Goal: Transaction & Acquisition: Purchase product/service

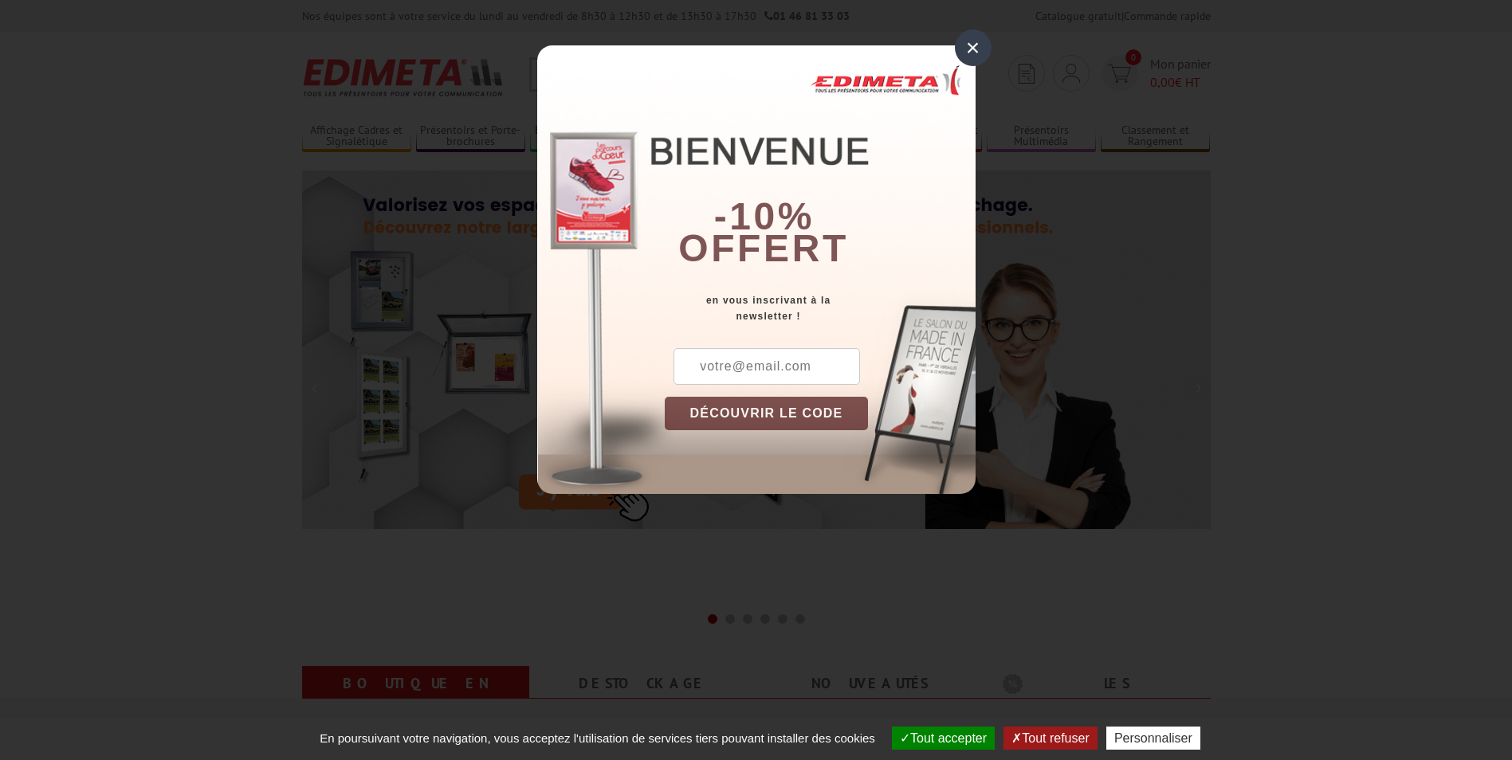
click at [975, 42] on div "×" at bounding box center [973, 47] width 37 height 37
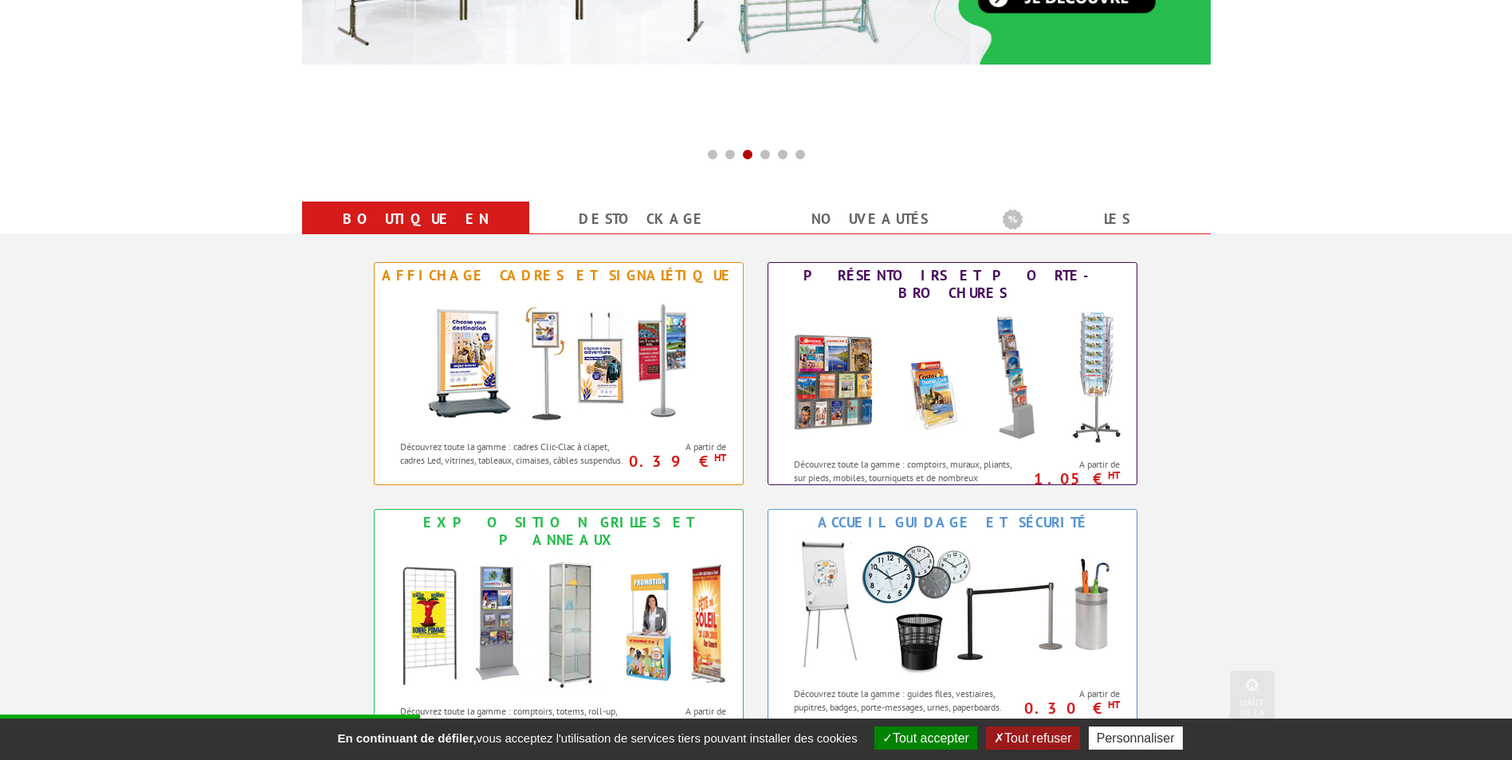
scroll to position [478, 0]
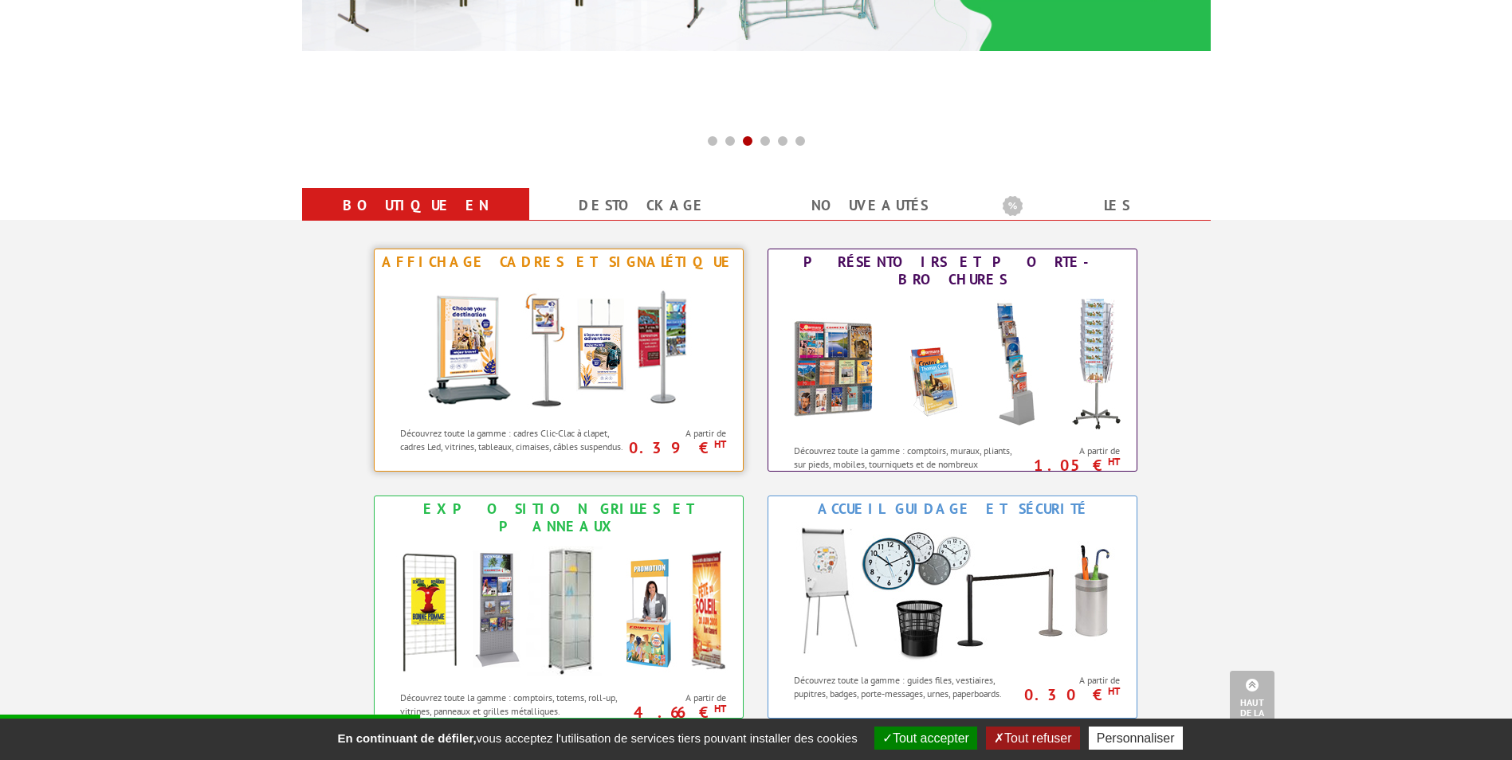
click at [470, 332] on img at bounding box center [558, 346] width 295 height 143
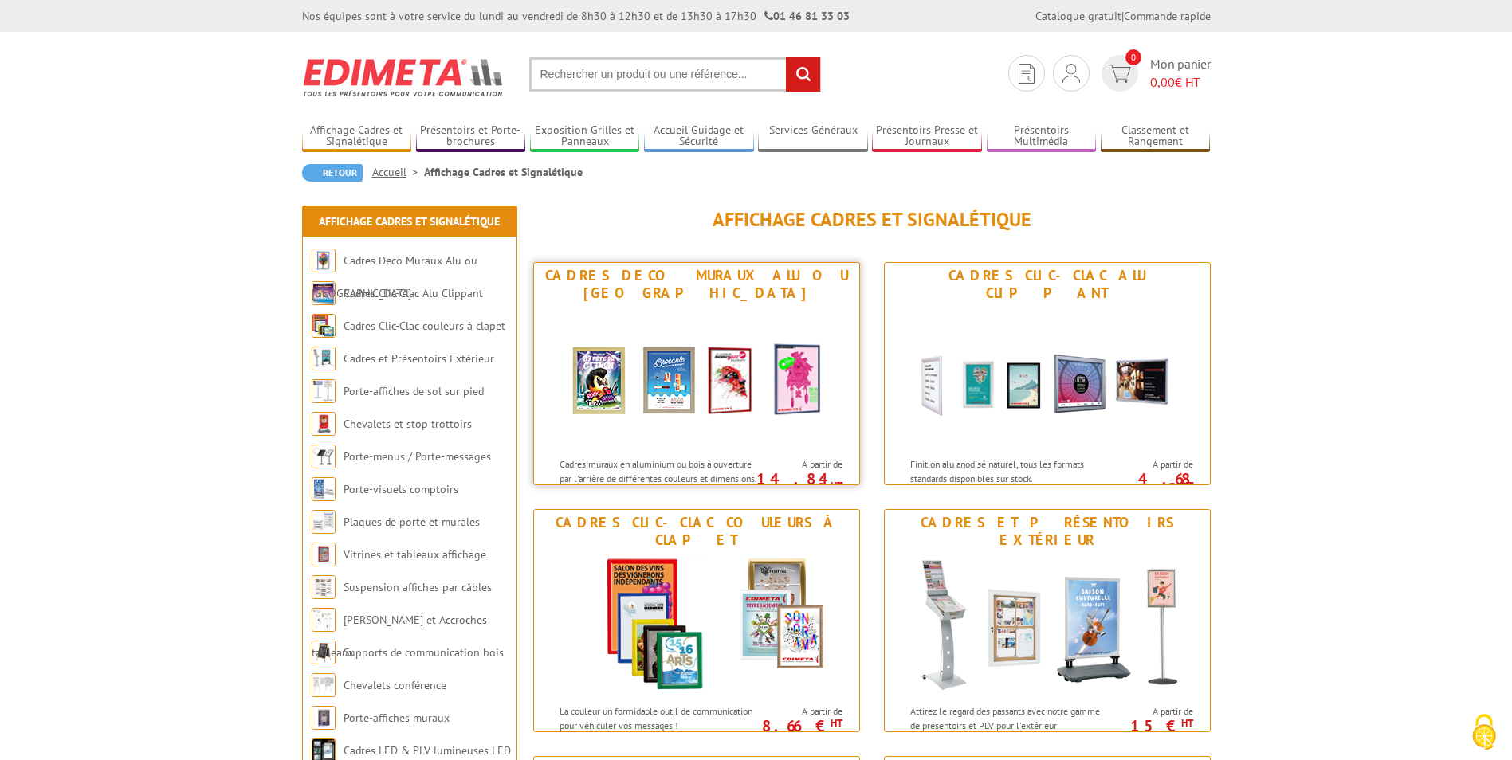
click at [753, 422] on img at bounding box center [696, 377] width 295 height 143
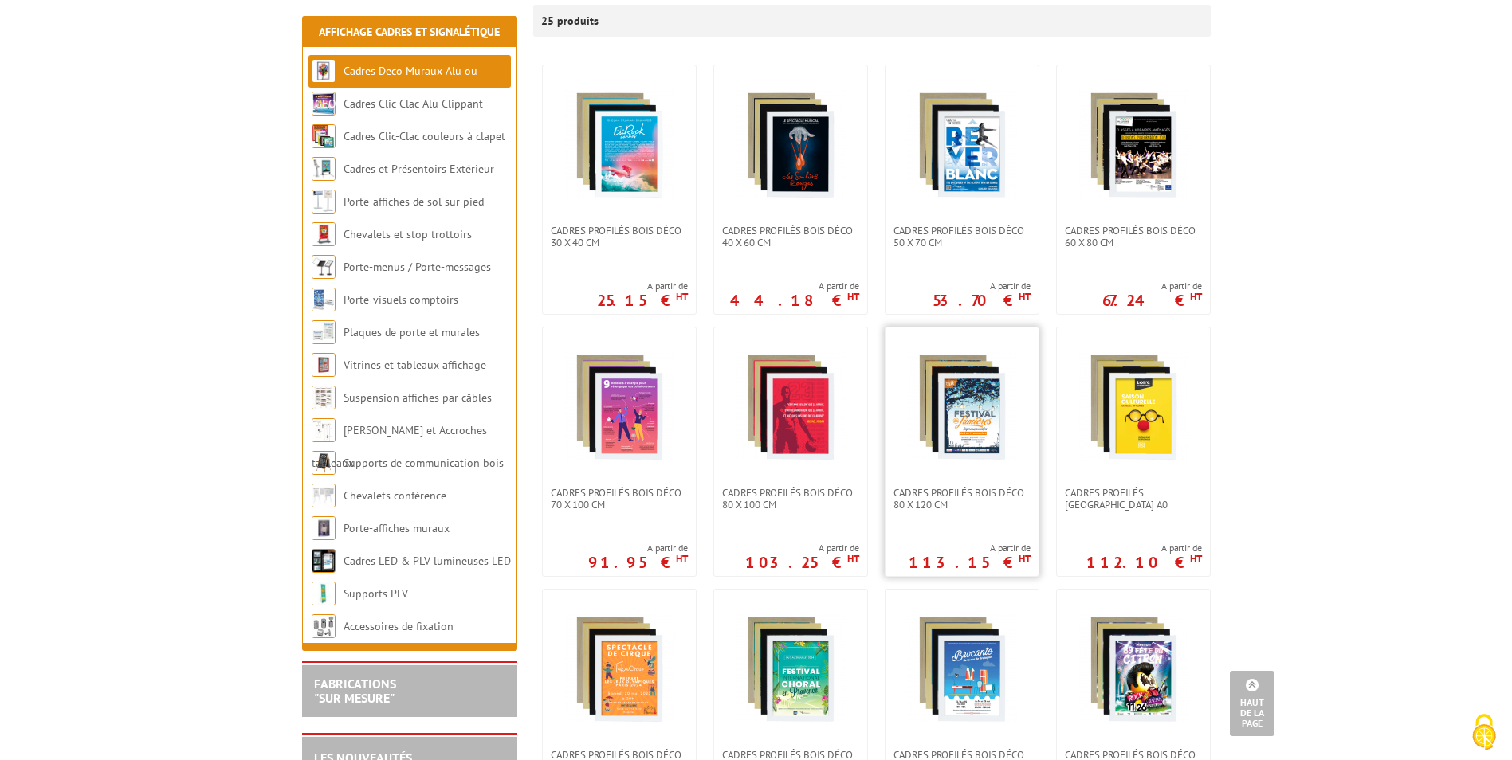
click at [949, 487] on span "Cadres Profilés Bois Déco 80 x 120 cm" at bounding box center [962, 499] width 137 height 24
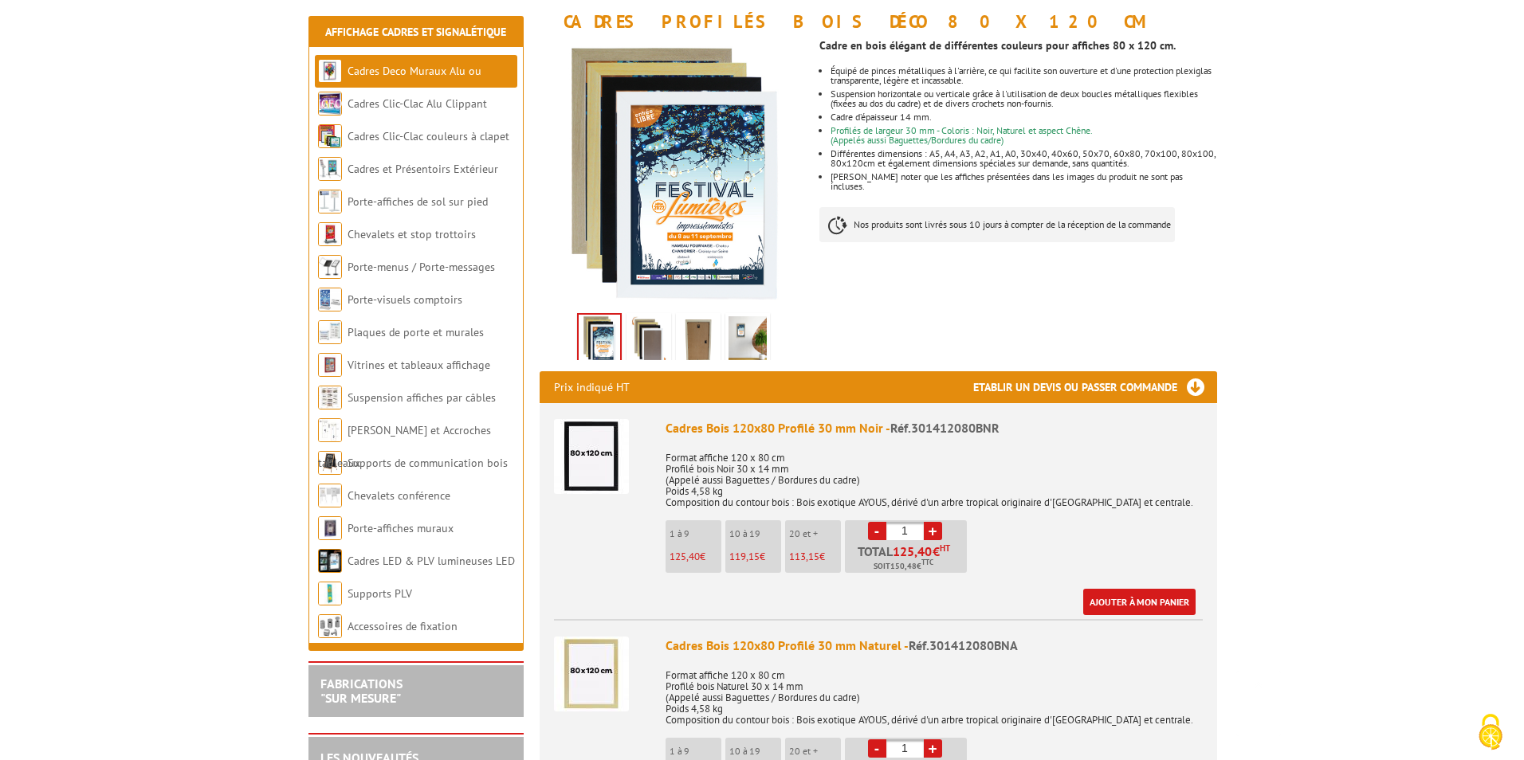
scroll to position [399, 0]
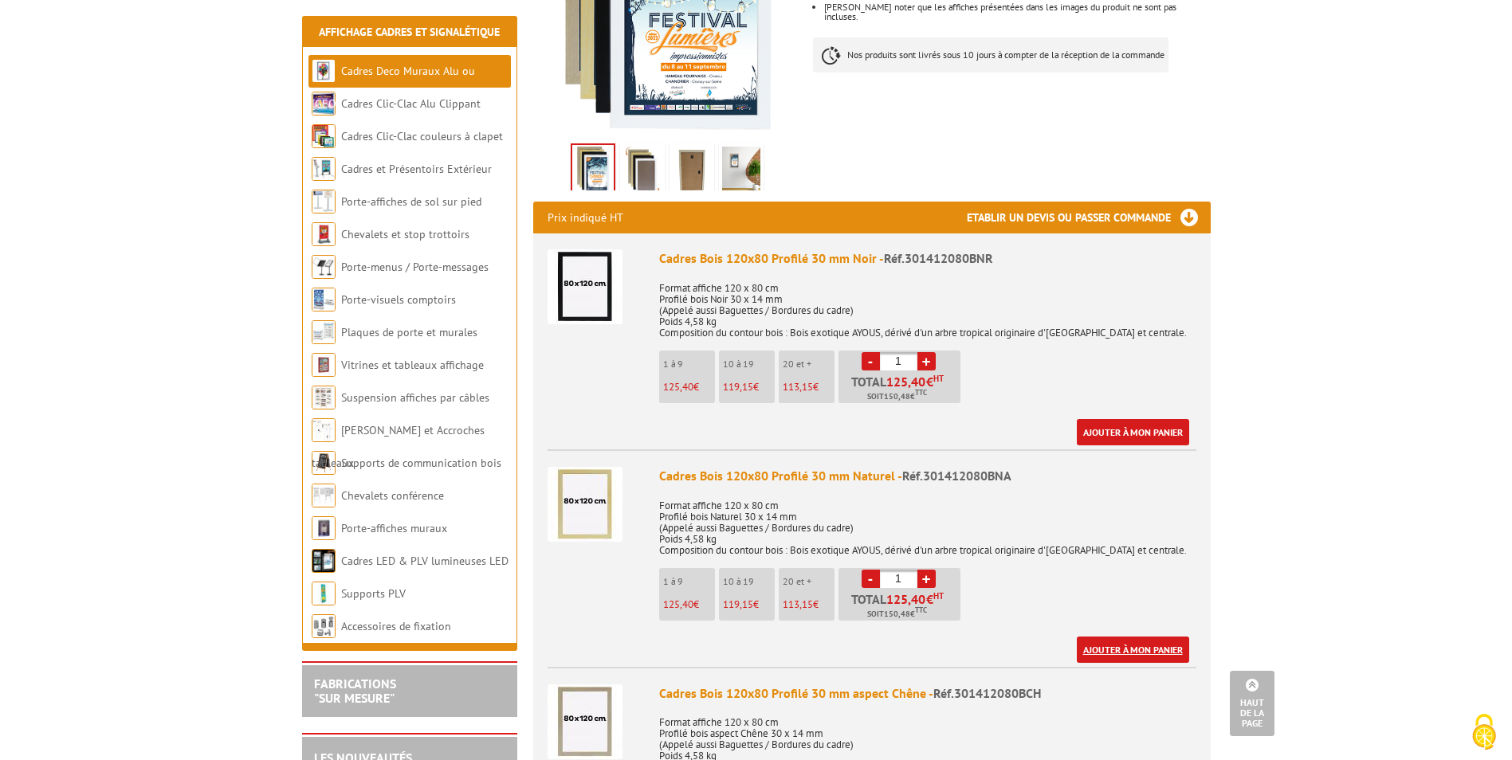
click at [1142, 651] on link "Ajouter à mon panier" at bounding box center [1133, 650] width 112 height 26
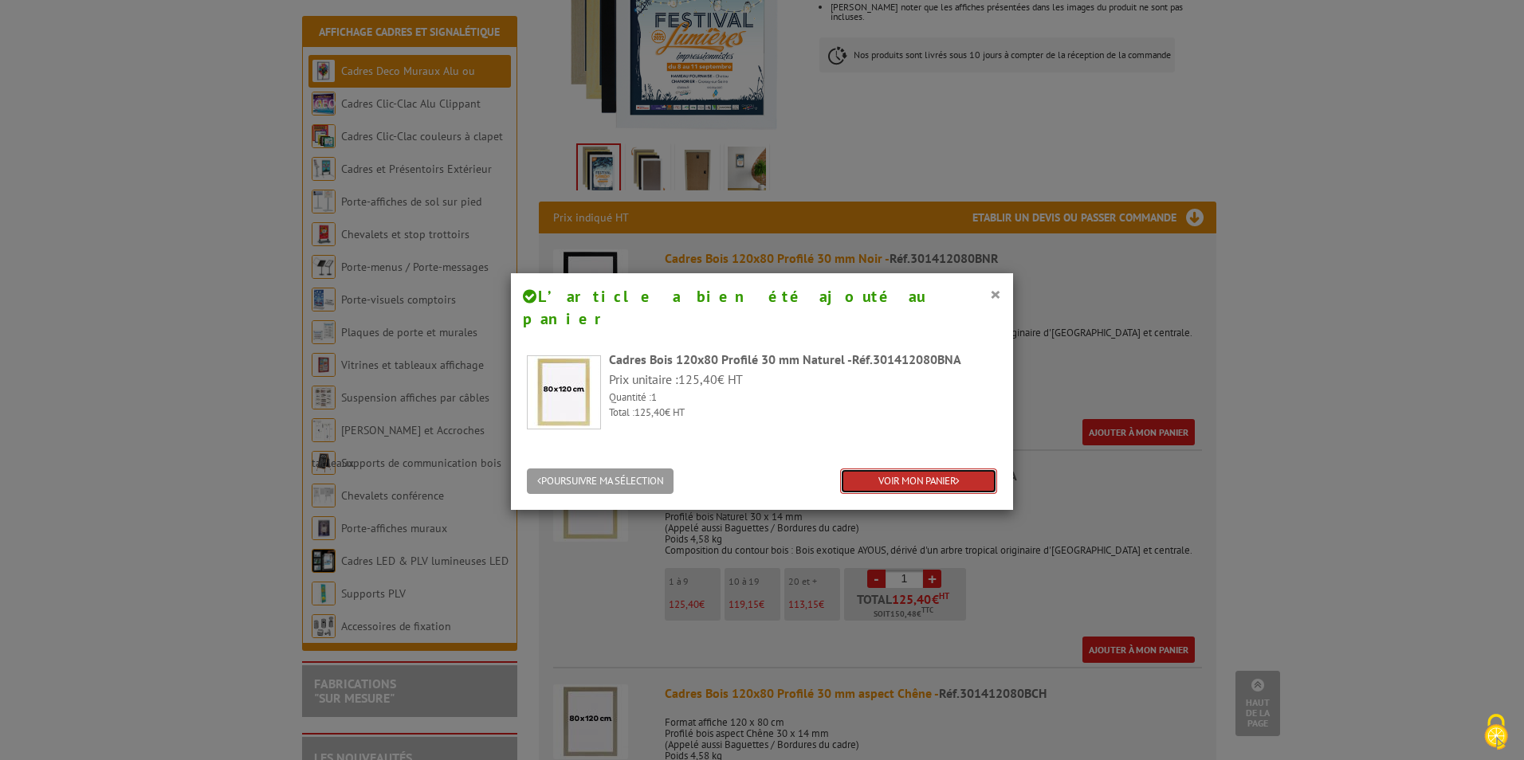
click at [889, 469] on link "VOIR MON PANIER" at bounding box center [918, 482] width 157 height 26
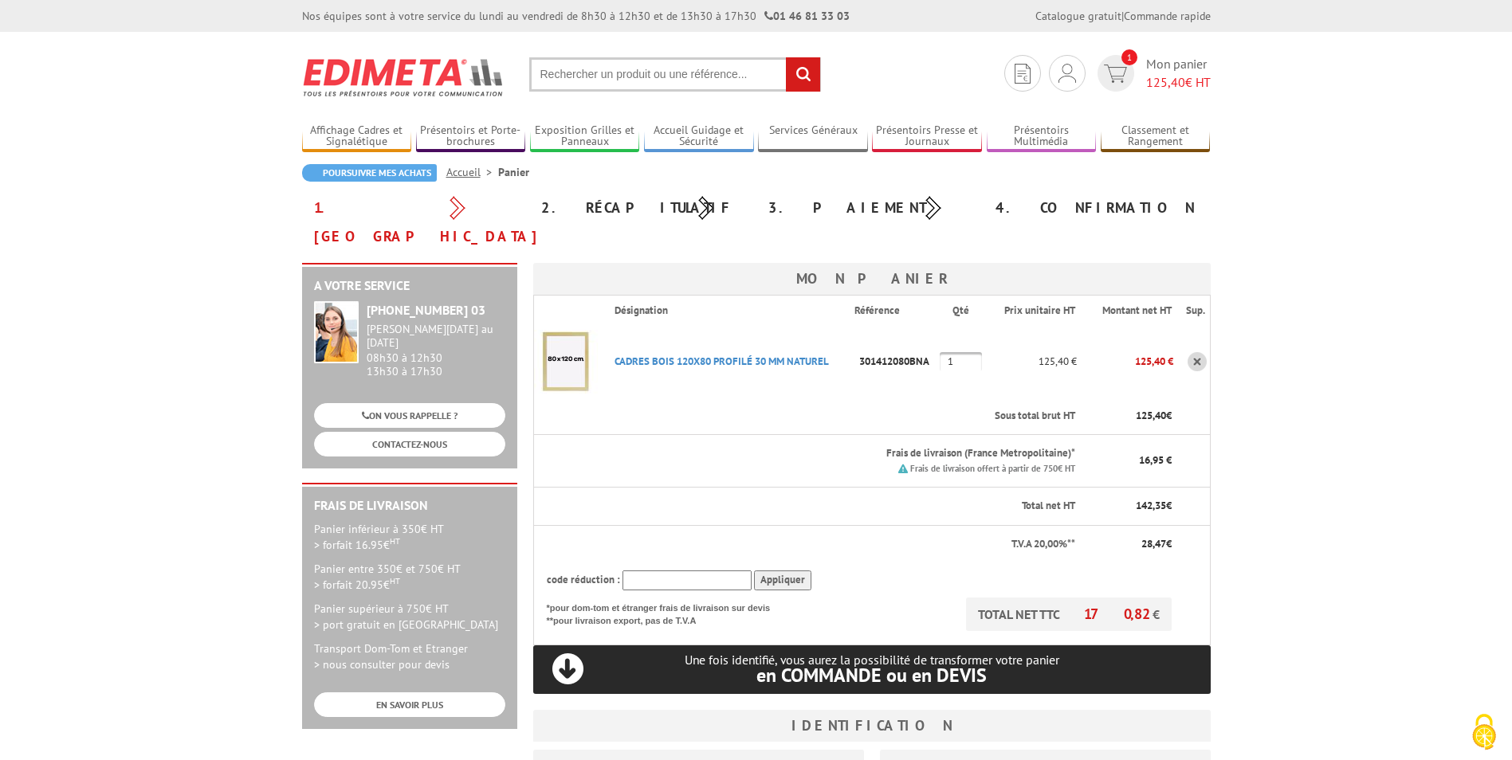
click at [1196, 352] on link at bounding box center [1197, 361] width 19 height 19
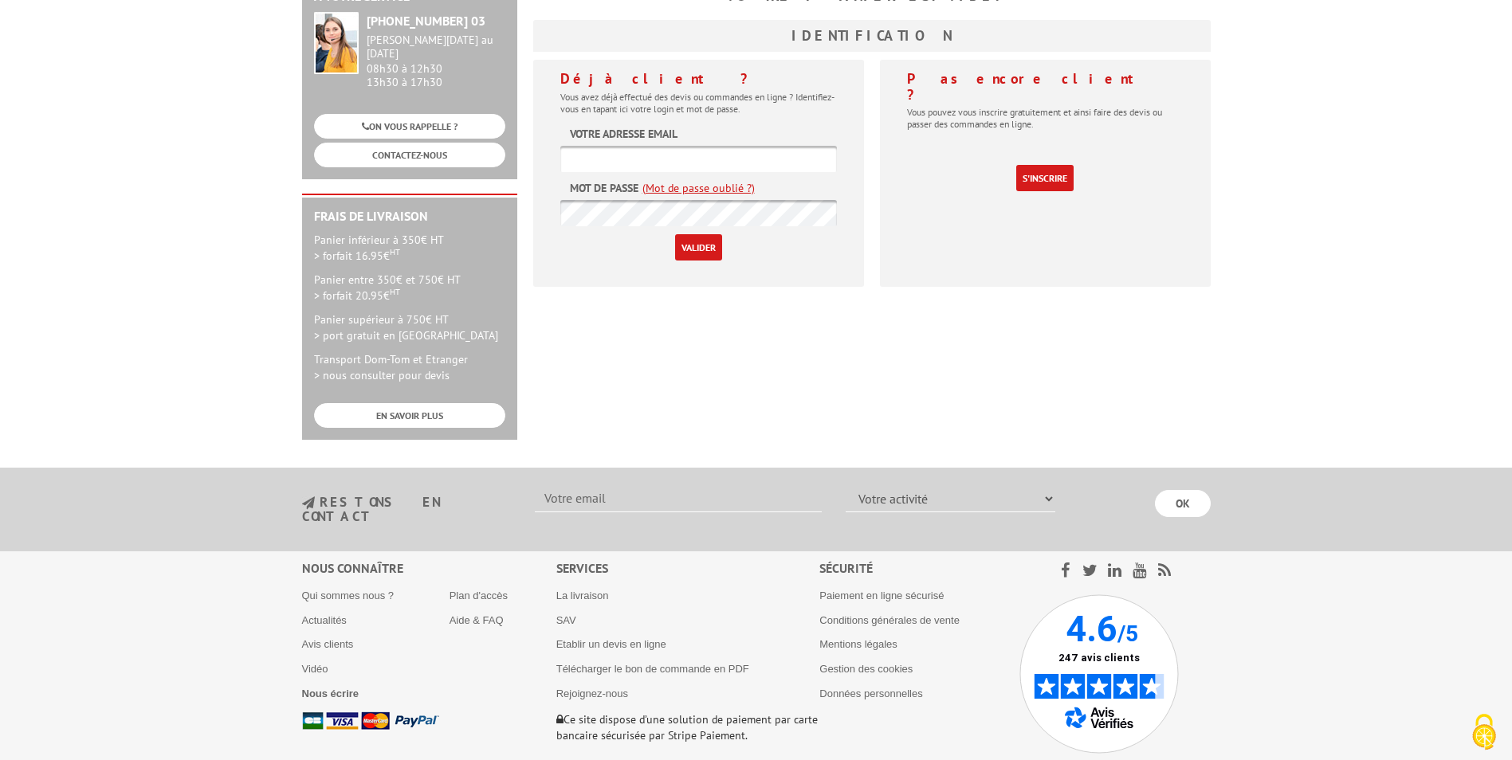
scroll to position [314, 0]
